Goal: Entertainment & Leisure: Consume media (video, audio)

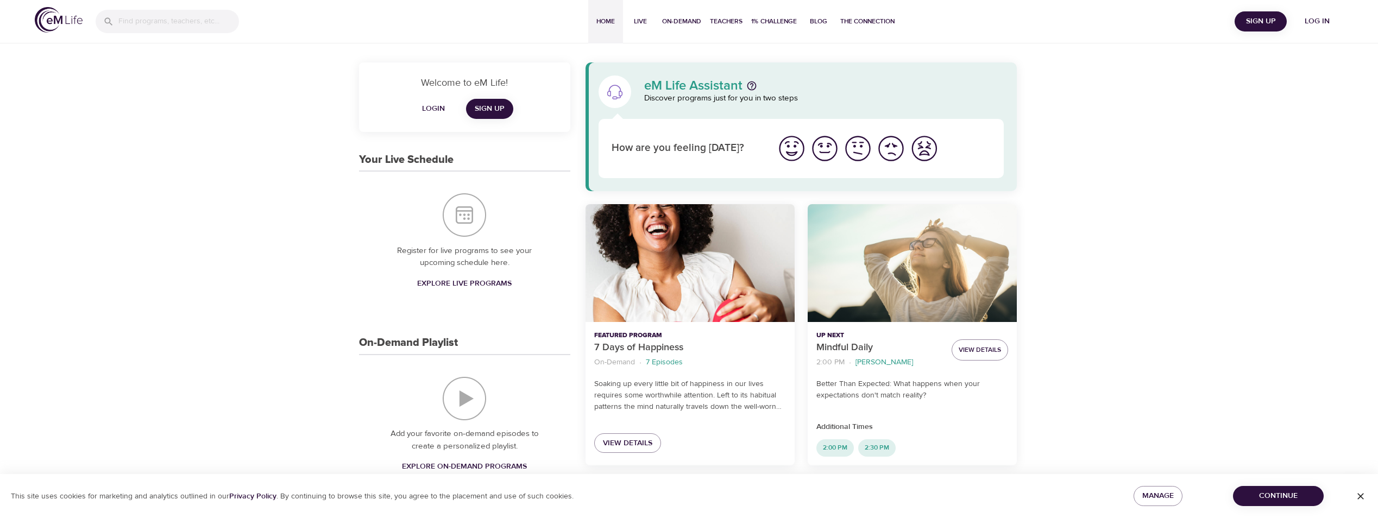
click at [790, 153] on img "I'm feeling great" at bounding box center [792, 149] width 30 height 30
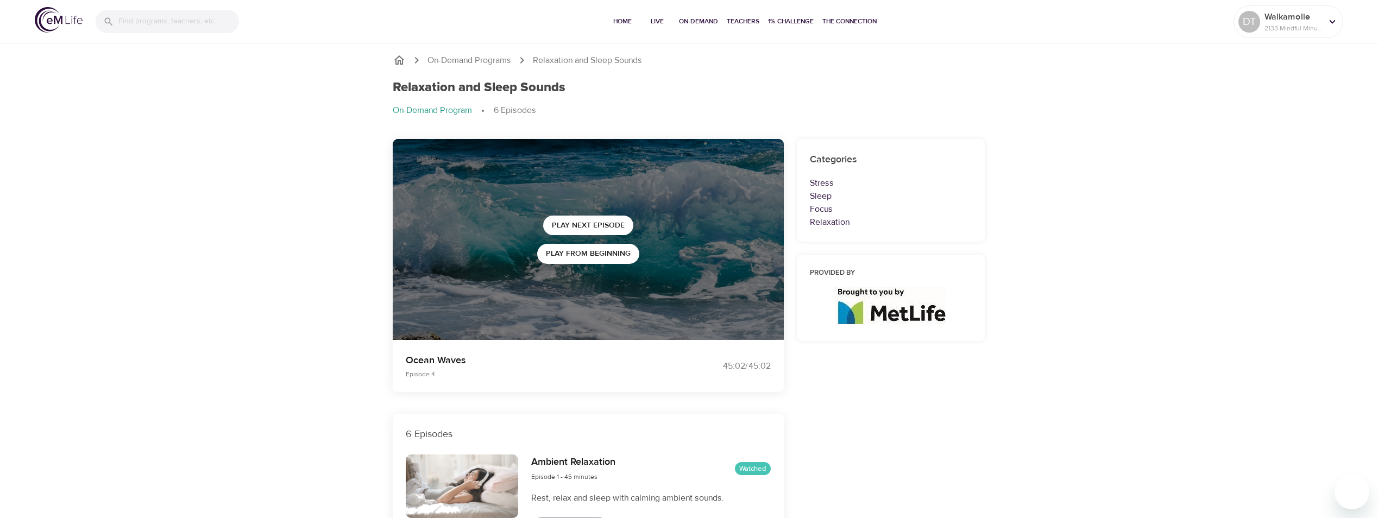
click at [540, 254] on button "Play from beginning" at bounding box center [588, 254] width 102 height 20
click at [584, 227] on icon "button" at bounding box center [588, 226] width 19 height 19
